Goal: Navigation & Orientation: Find specific page/section

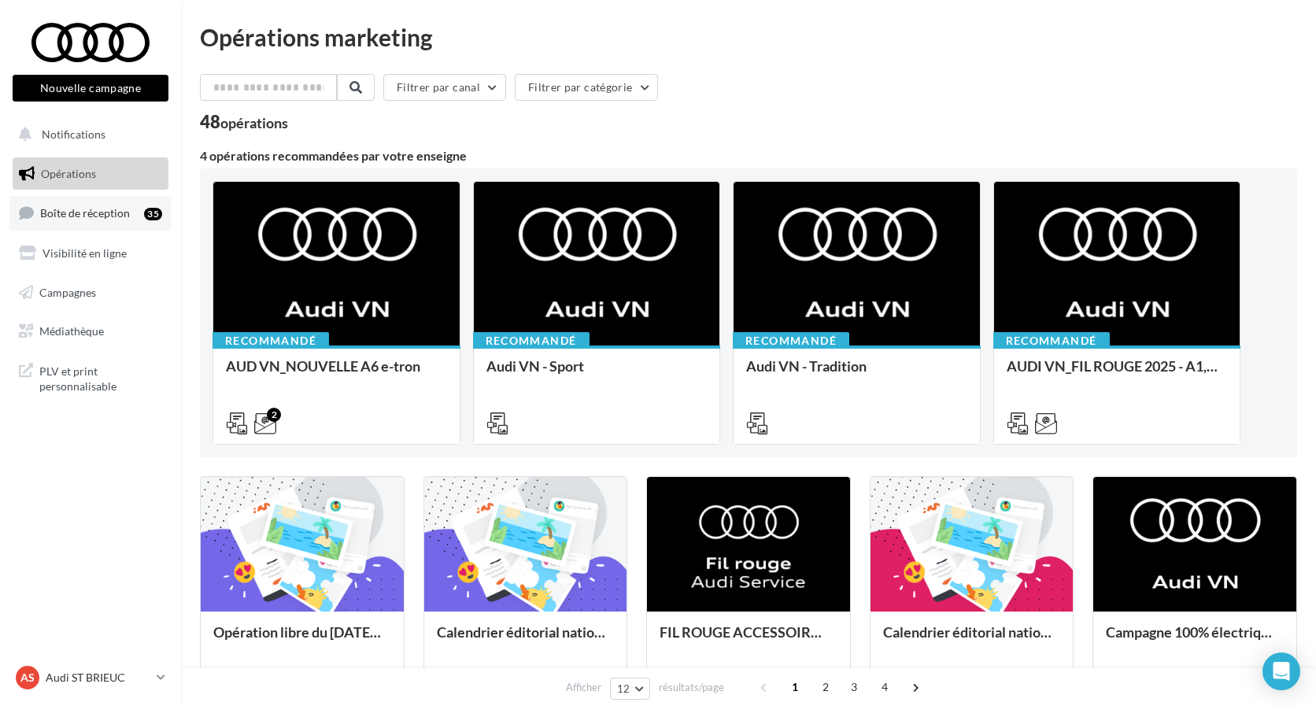
click at [103, 223] on link "Boîte de réception 35" at bounding box center [90, 213] width 162 height 34
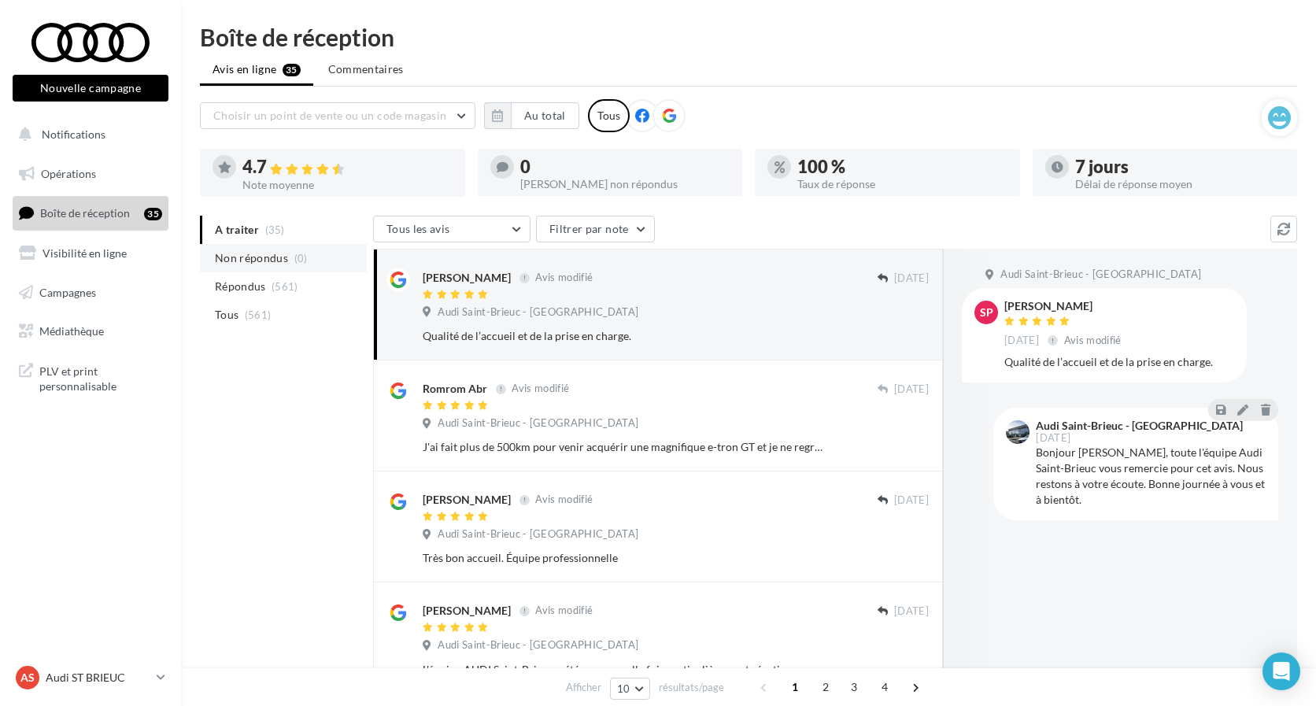
click at [282, 262] on span "Non répondus" at bounding box center [251, 258] width 73 height 16
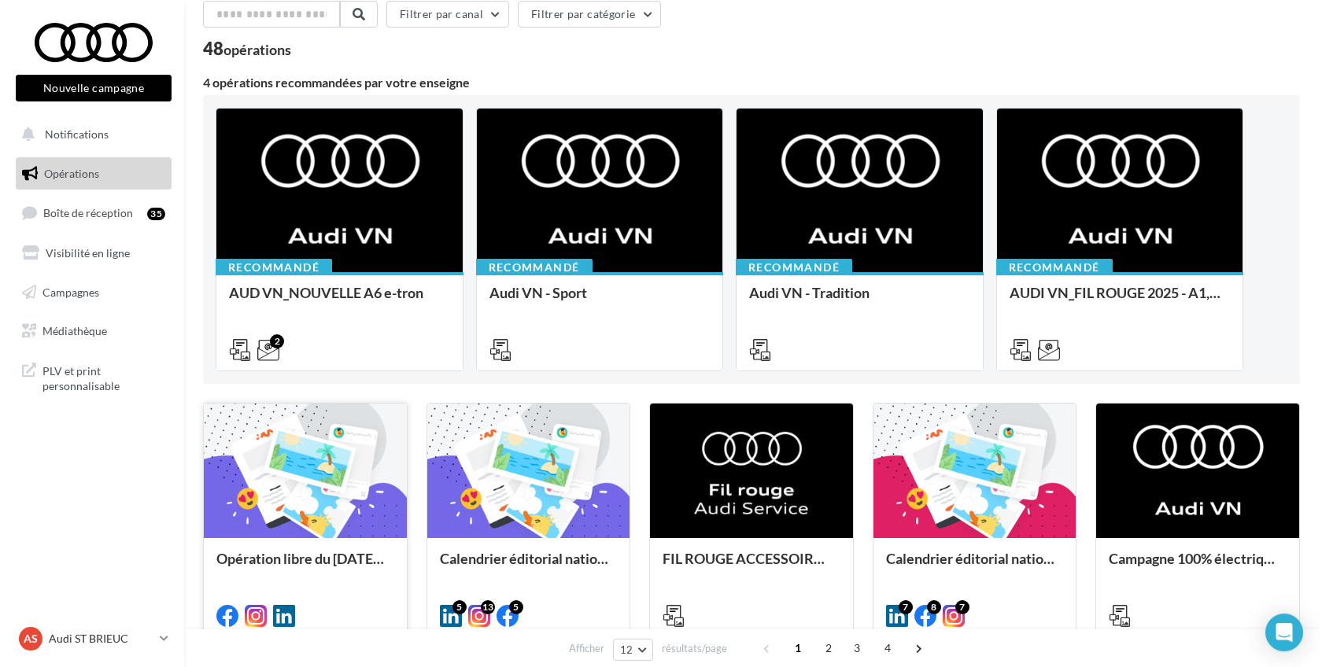
scroll to position [161, 0]
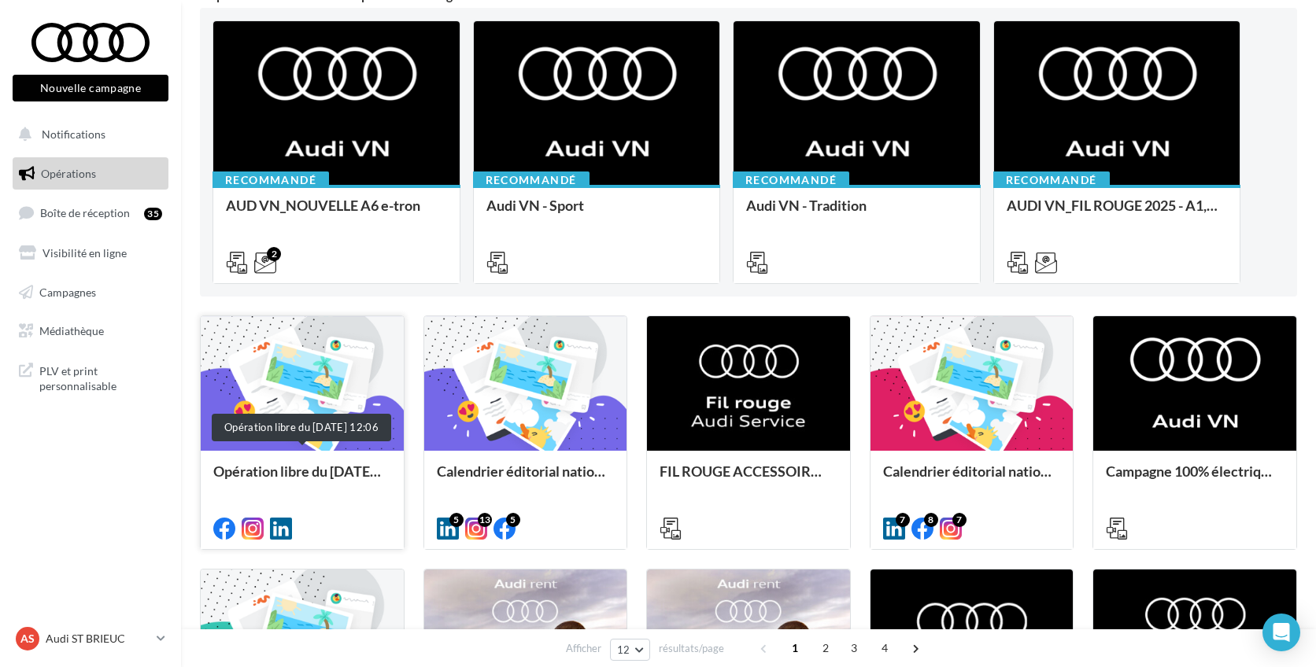
click at [320, 473] on div "Opération libre du [DATE] 12:06" at bounding box center [302, 479] width 178 height 31
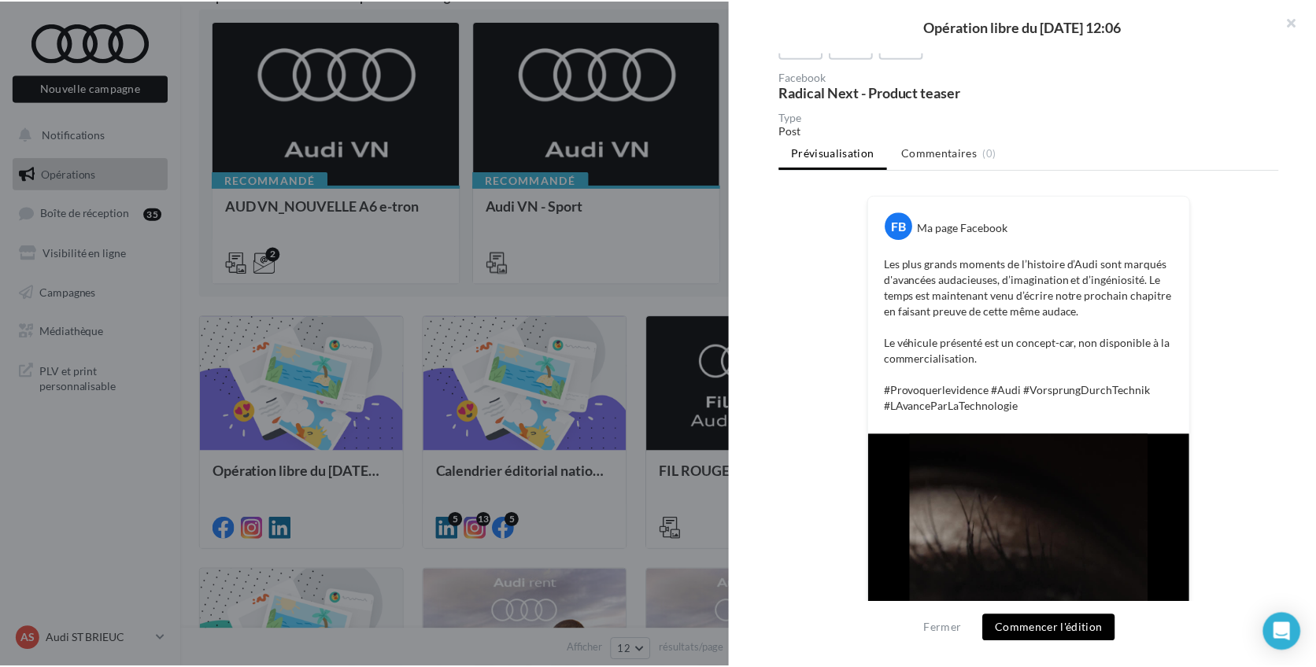
scroll to position [0, 0]
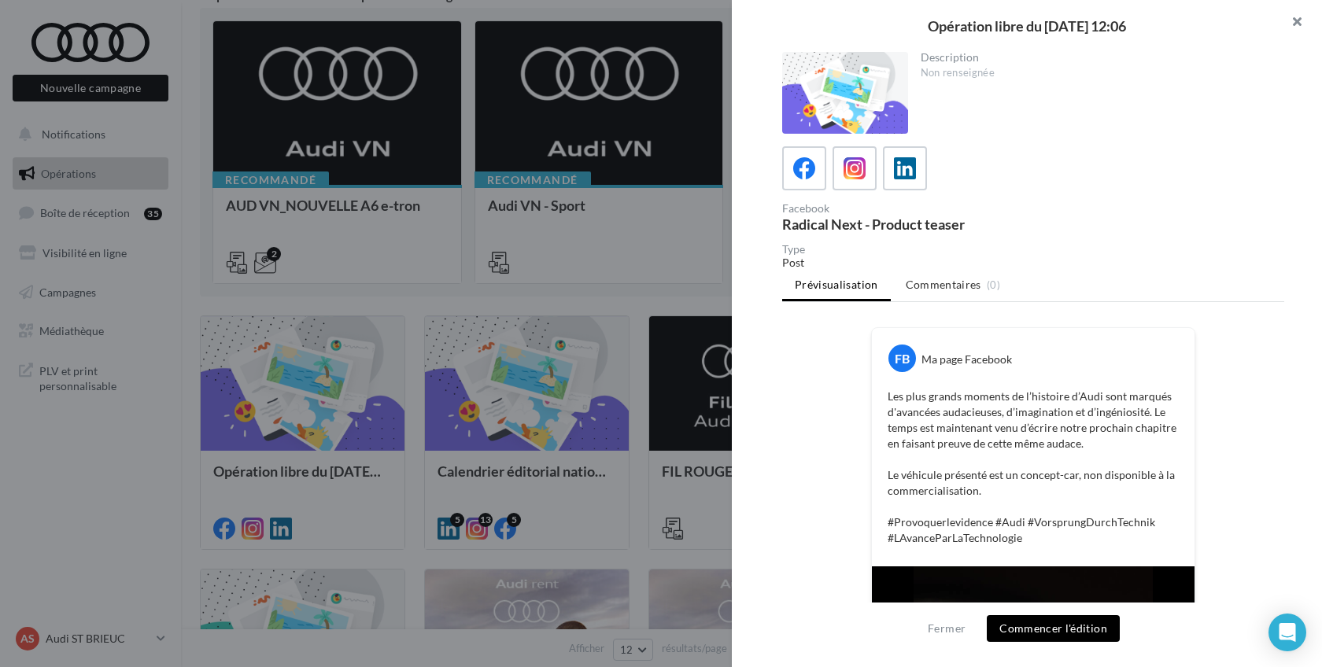
click at [1295, 18] on button "button" at bounding box center [1290, 23] width 63 height 47
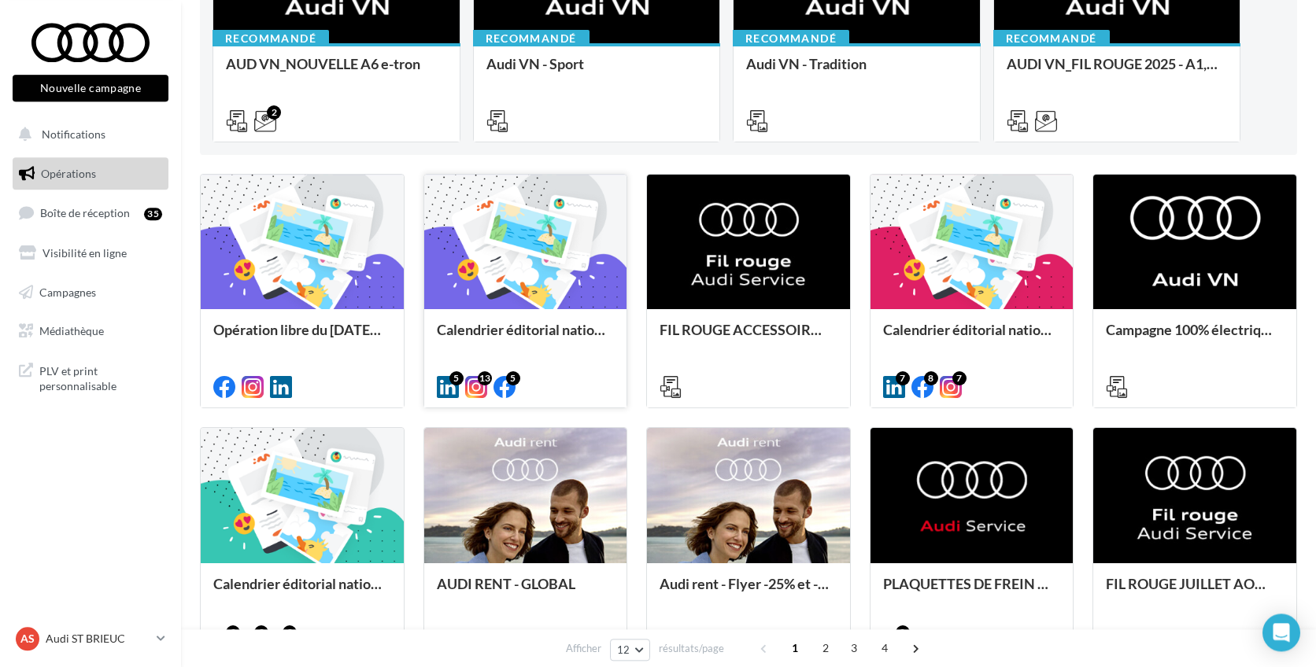
scroll to position [321, 0]
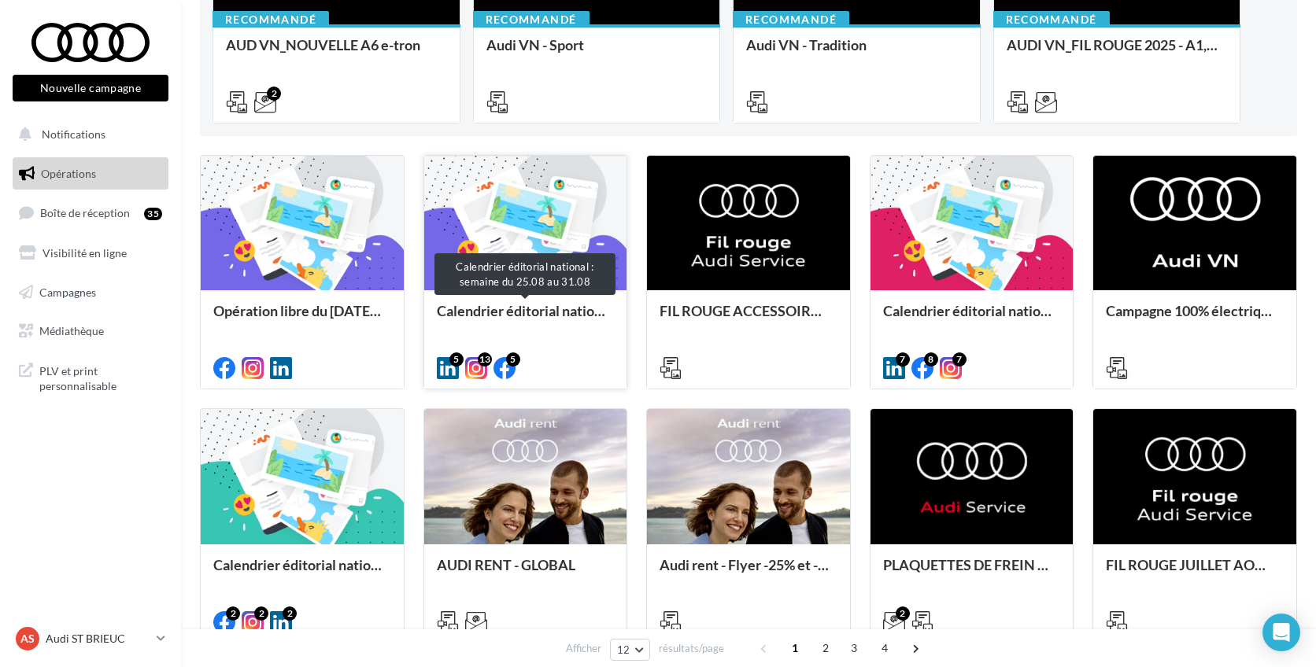
click at [540, 314] on div "Calendrier éditorial national : semaine du 25.08 au 31.08" at bounding box center [526, 318] width 178 height 31
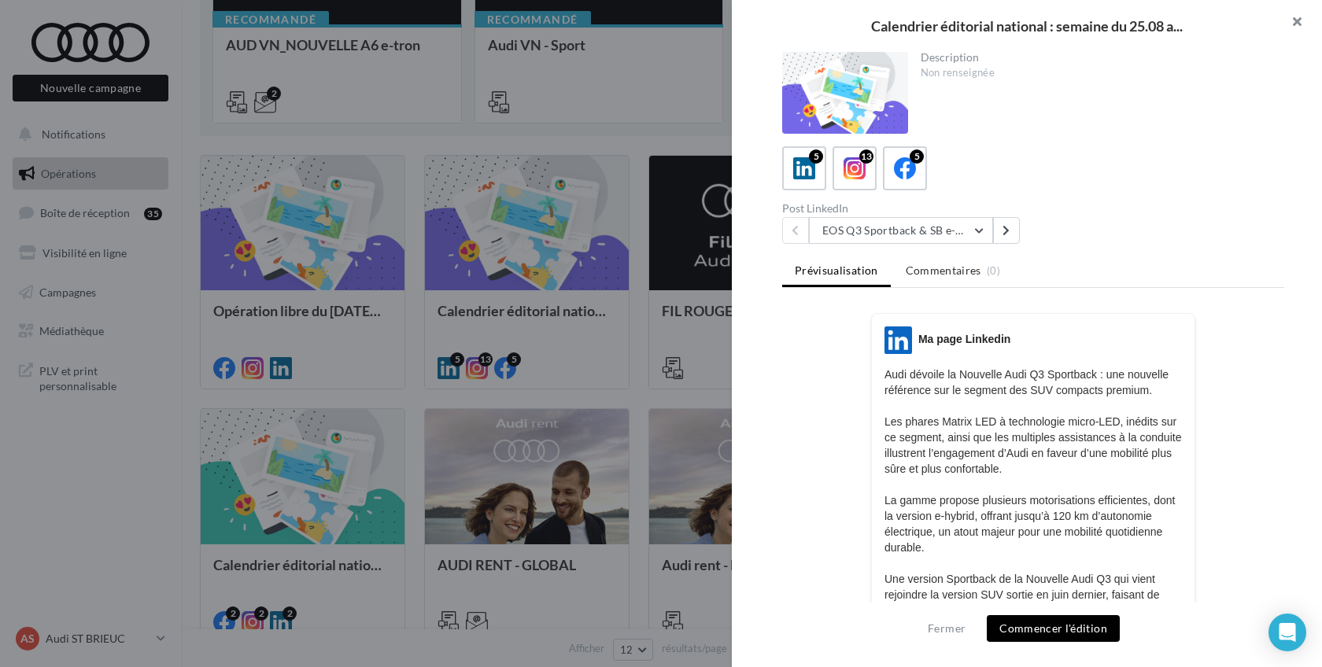
click at [1307, 18] on button "button" at bounding box center [1290, 23] width 63 height 47
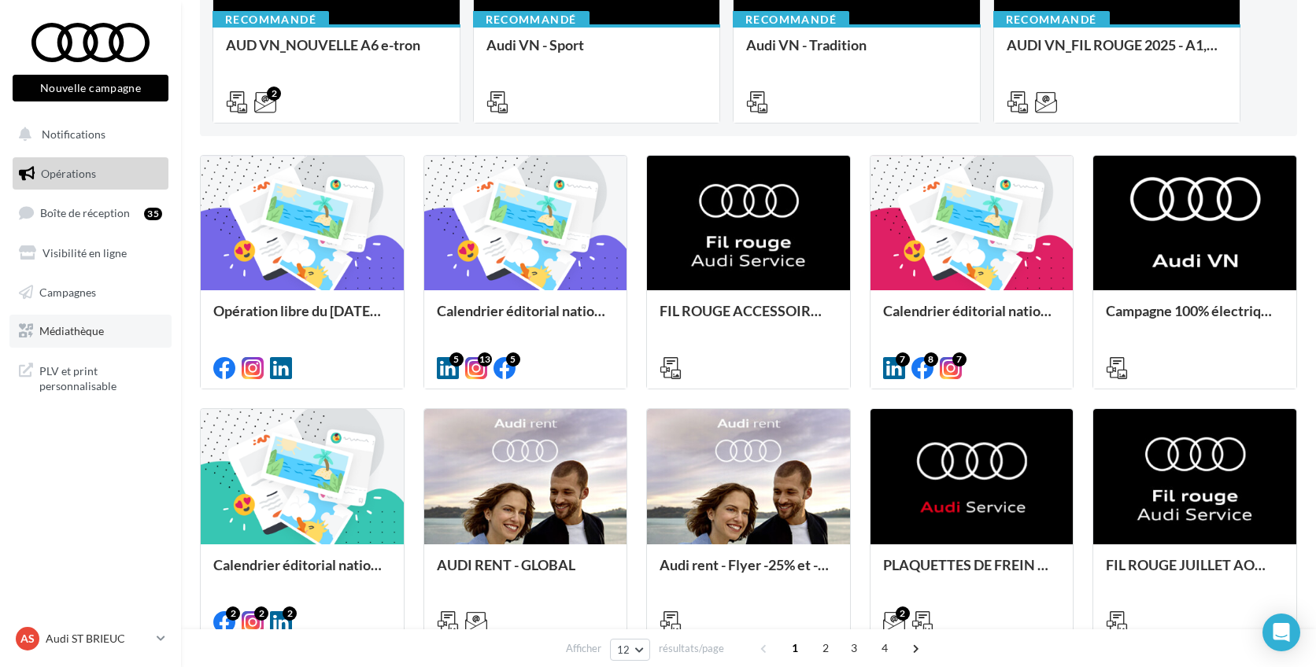
click at [70, 347] on link "Médiathèque" at bounding box center [90, 331] width 162 height 33
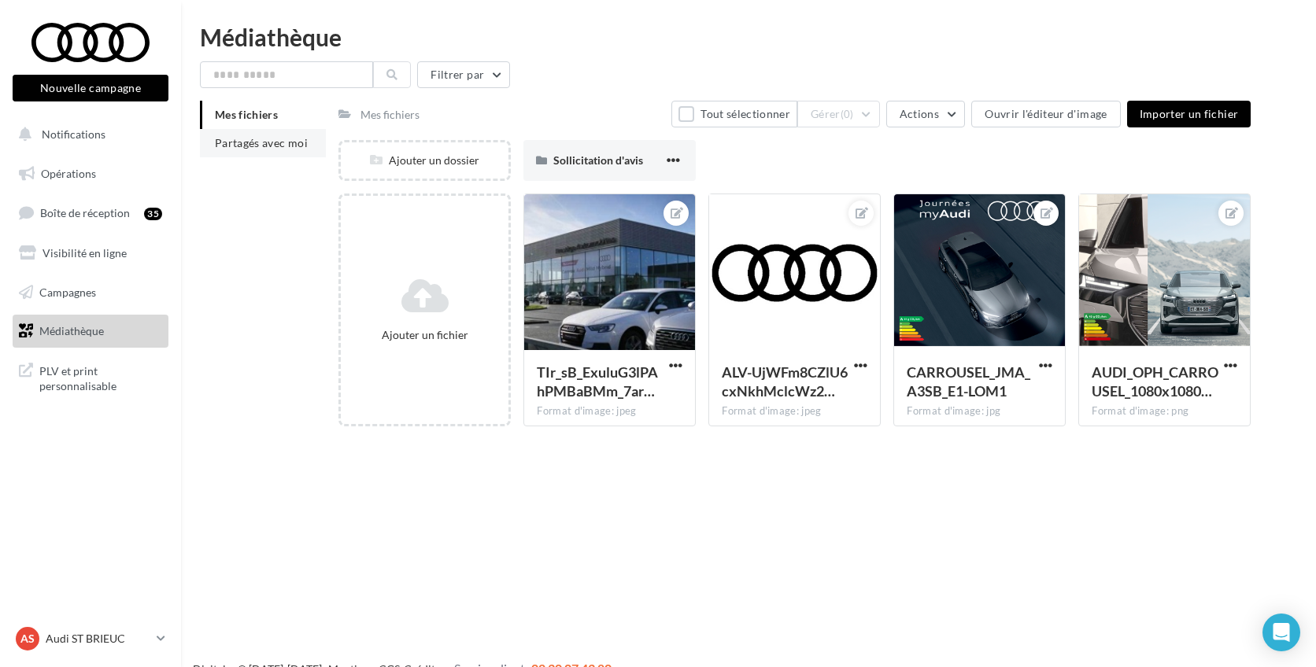
click at [290, 139] on span "Partagés avec moi" at bounding box center [261, 142] width 93 height 13
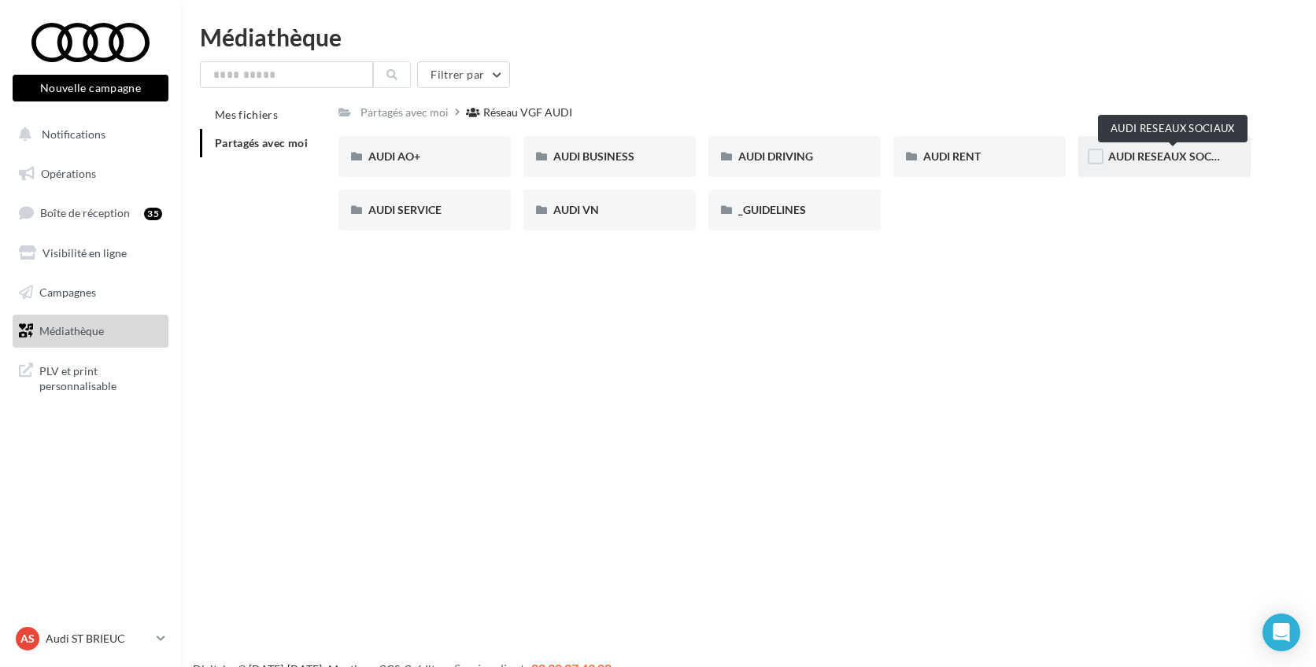
click at [1124, 157] on span "AUDI RESEAUX SOCIAUX" at bounding box center [1173, 156] width 130 height 13
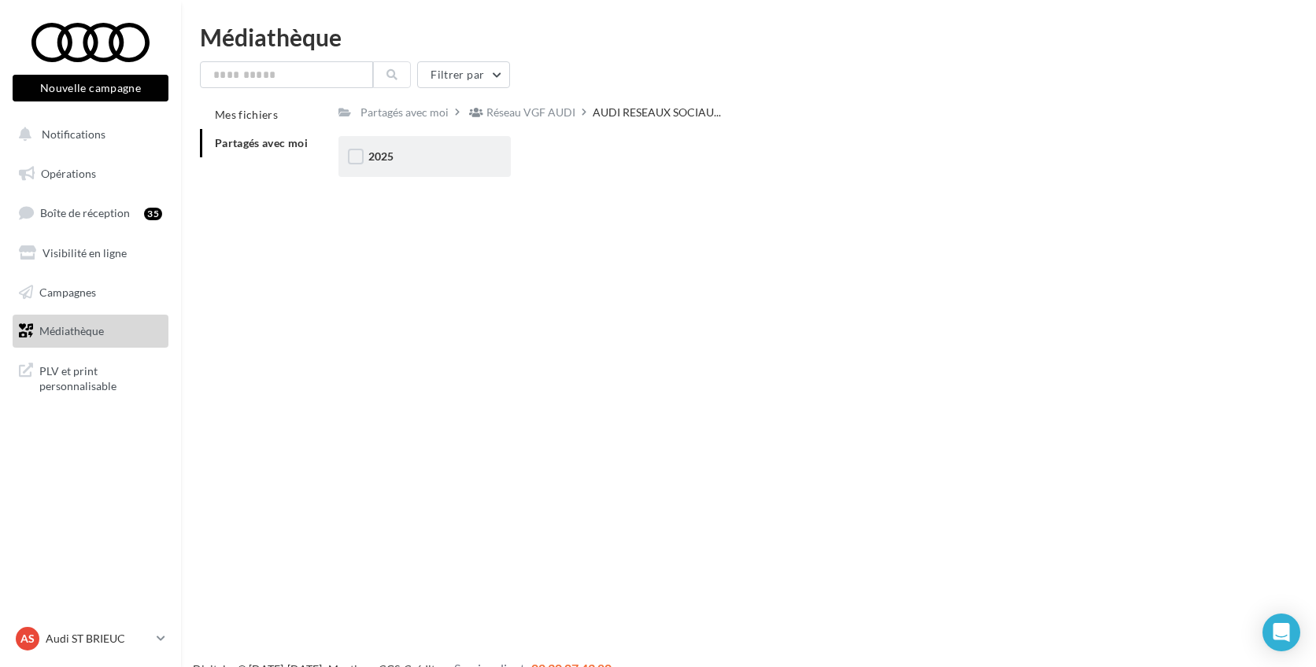
click at [445, 172] on div "2025" at bounding box center [424, 156] width 172 height 41
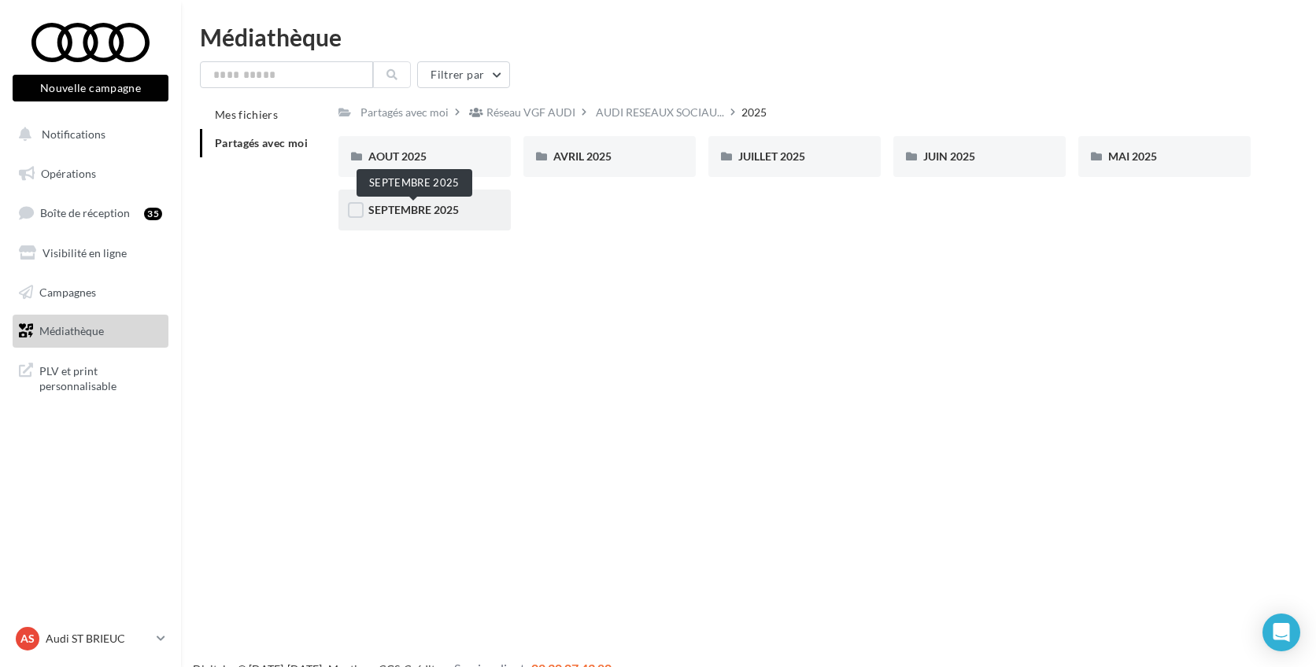
click at [382, 211] on span "SEPTEMBRE 2025" at bounding box center [413, 209] width 90 height 13
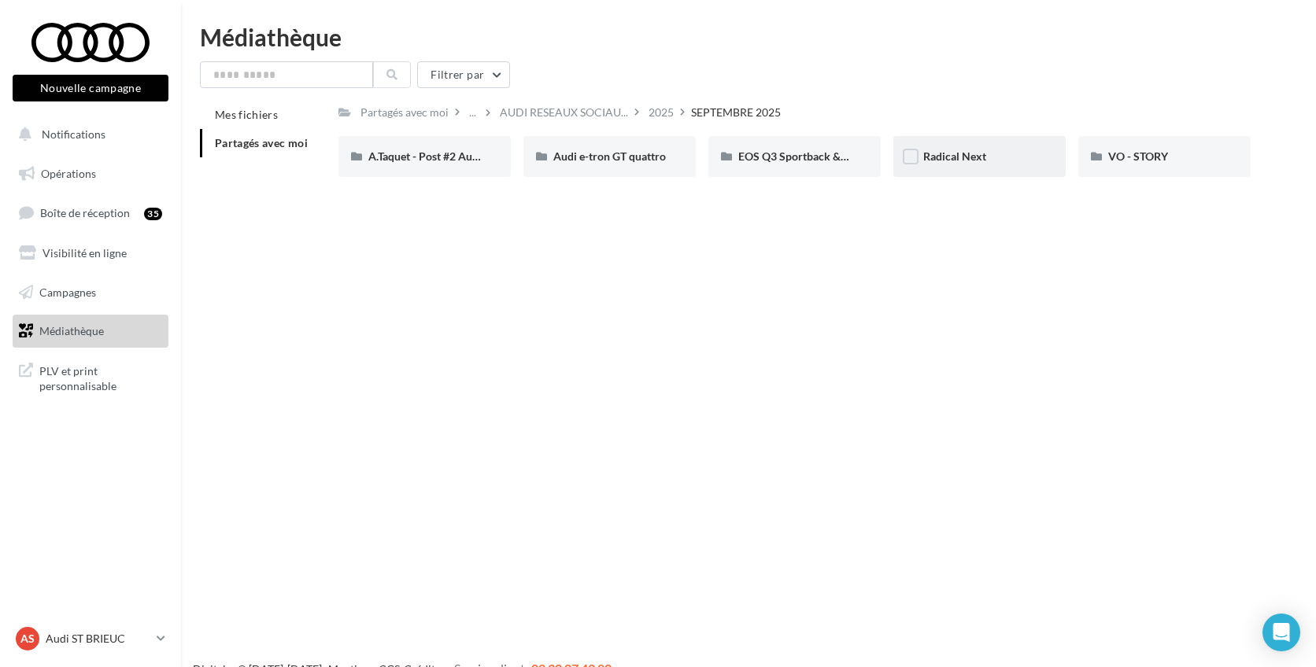
click at [981, 161] on span "Radical Next" at bounding box center [954, 156] width 63 height 13
